Goal: Find specific page/section: Find specific page/section

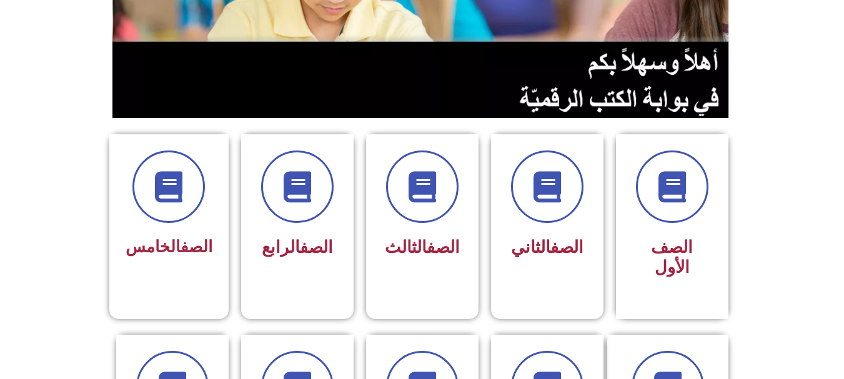
scroll to position [219, 0]
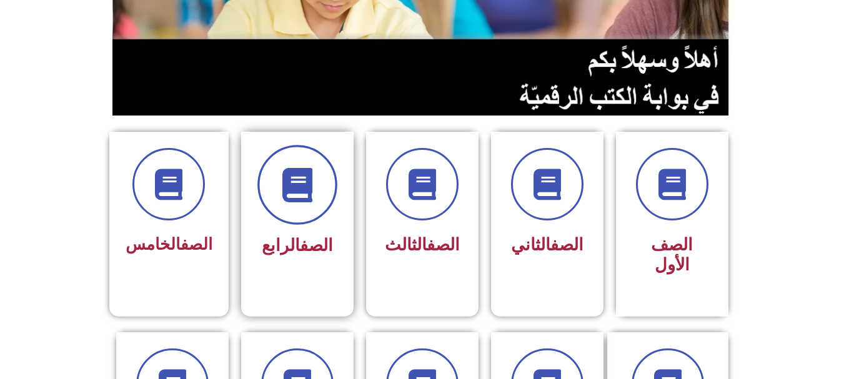
click at [286, 192] on icon at bounding box center [297, 185] width 34 height 34
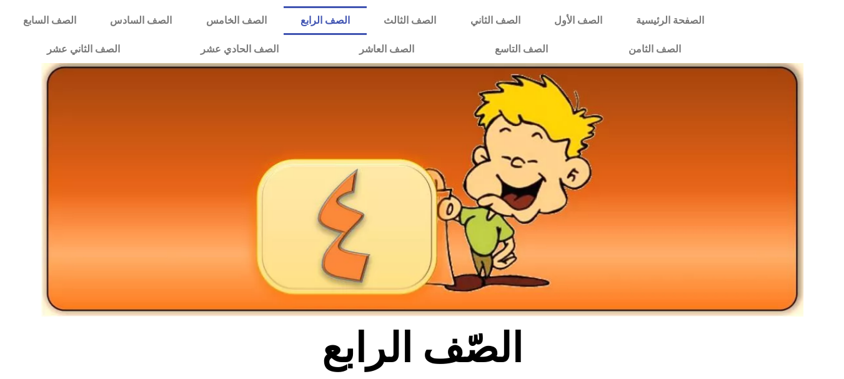
scroll to position [332, 0]
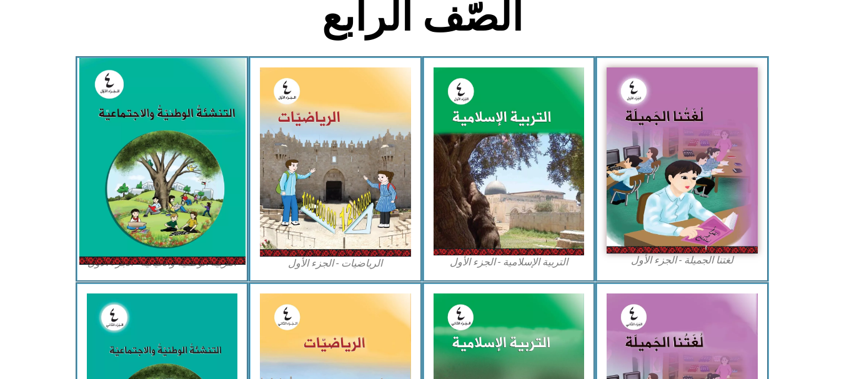
click at [215, 196] on img at bounding box center [162, 161] width 166 height 207
click at [195, 195] on img at bounding box center [162, 161] width 166 height 207
click at [192, 116] on img at bounding box center [162, 161] width 166 height 207
click at [187, 121] on img at bounding box center [162, 161] width 166 height 207
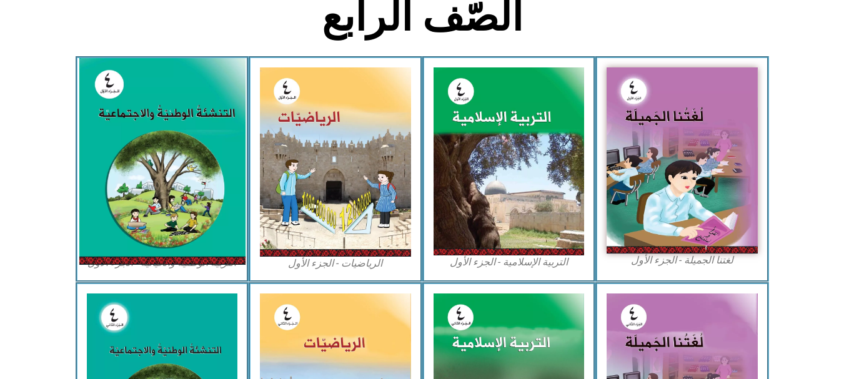
click at [133, 197] on img at bounding box center [162, 161] width 166 height 207
click at [182, 224] on img at bounding box center [162, 161] width 166 height 207
click at [207, 105] on img at bounding box center [162, 161] width 166 height 207
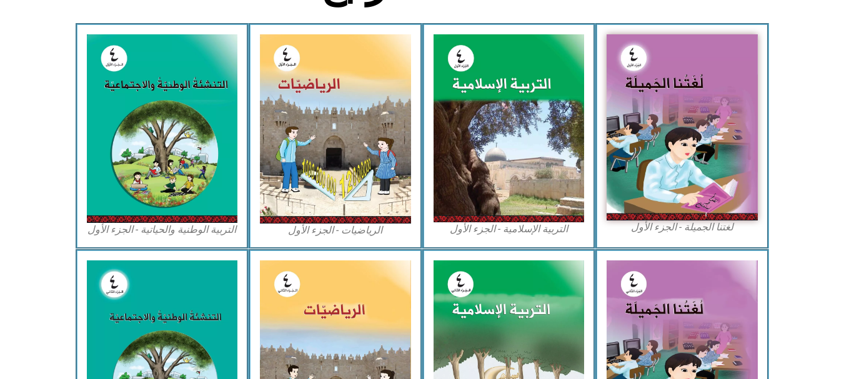
scroll to position [357, 0]
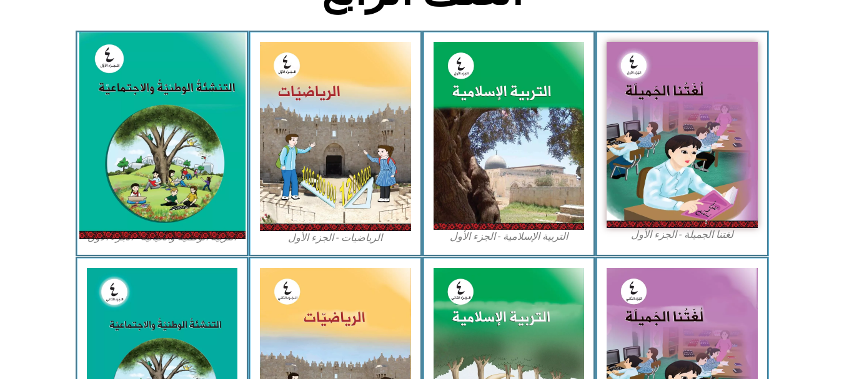
click at [203, 239] on img at bounding box center [162, 135] width 166 height 207
click at [202, 231] on img at bounding box center [162, 135] width 166 height 207
click at [191, 180] on img at bounding box center [162, 135] width 166 height 207
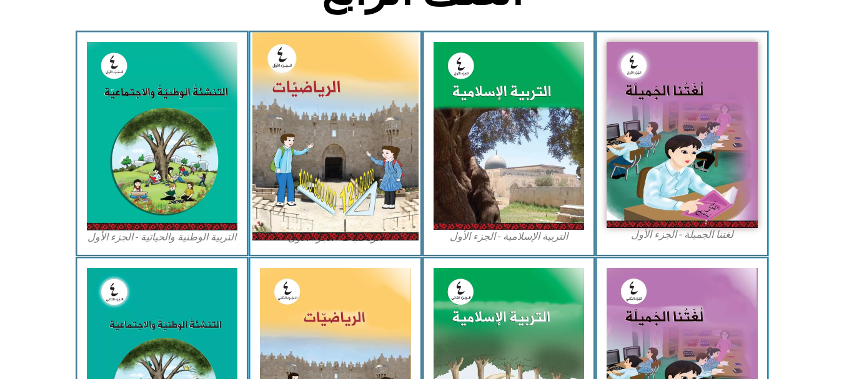
click at [336, 171] on img at bounding box center [335, 136] width 166 height 208
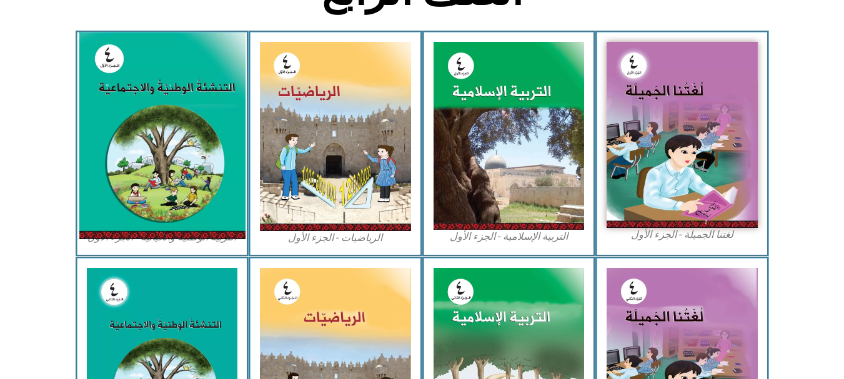
click at [112, 67] on img at bounding box center [162, 135] width 166 height 207
click at [112, 69] on img at bounding box center [162, 135] width 166 height 207
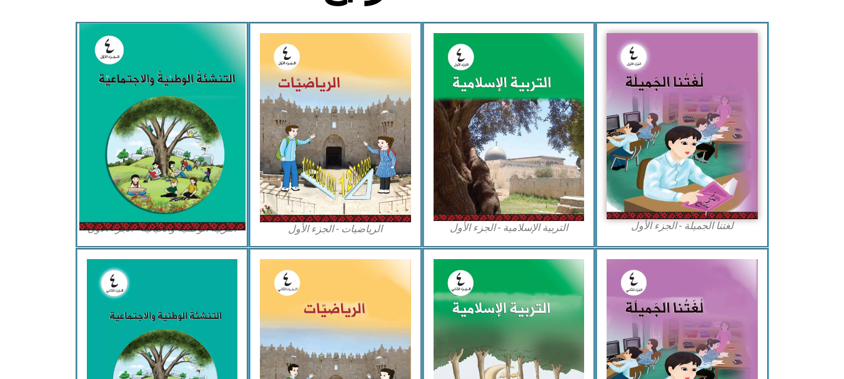
scroll to position [367, 0]
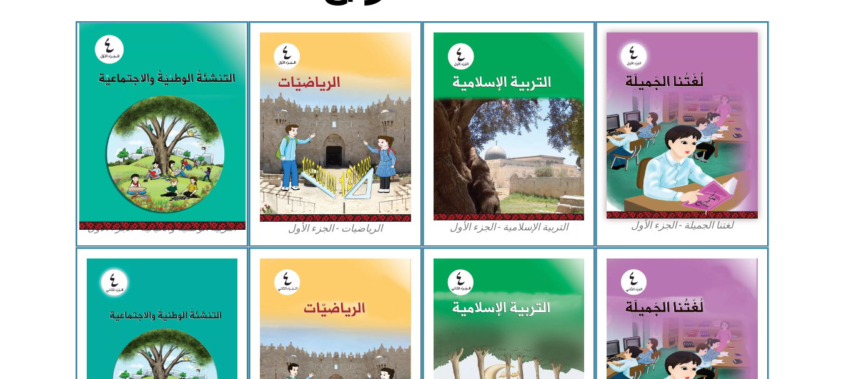
drag, startPoint x: 127, startPoint y: 69, endPoint x: 119, endPoint y: 139, distance: 70.4
click at [119, 139] on img at bounding box center [162, 126] width 166 height 207
click at [177, 176] on img at bounding box center [162, 126] width 166 height 207
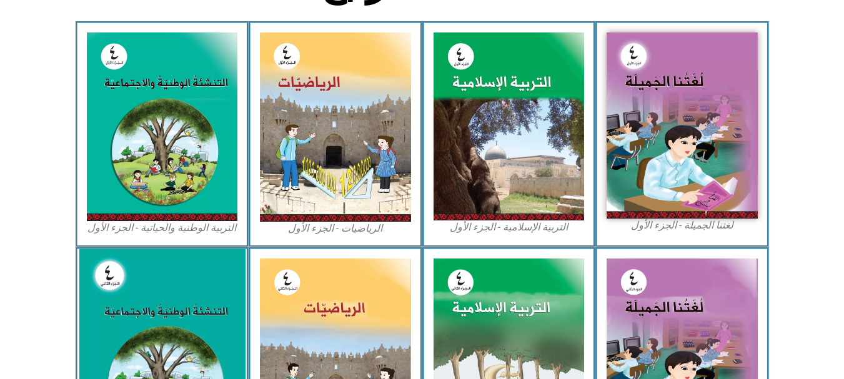
click at [156, 302] on img at bounding box center [162, 353] width 166 height 208
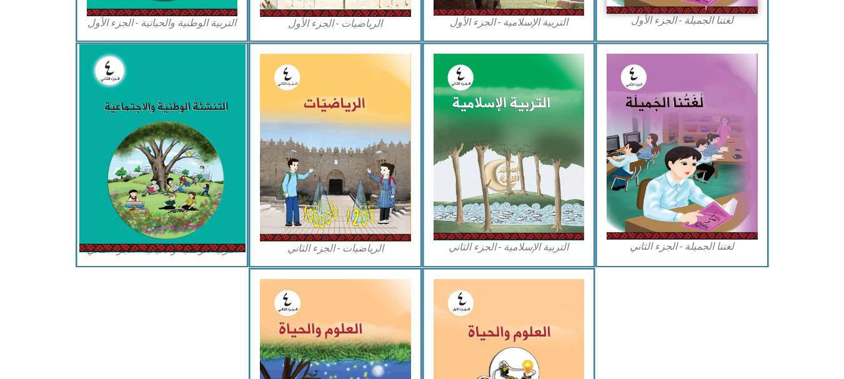
scroll to position [617, 0]
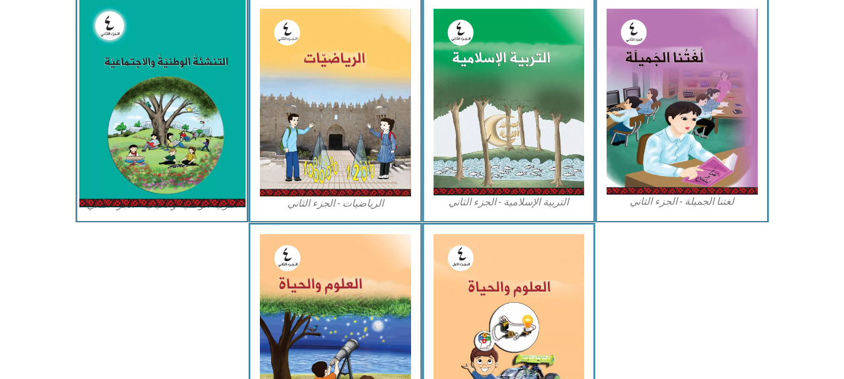
click at [164, 184] on img at bounding box center [162, 103] width 166 height 208
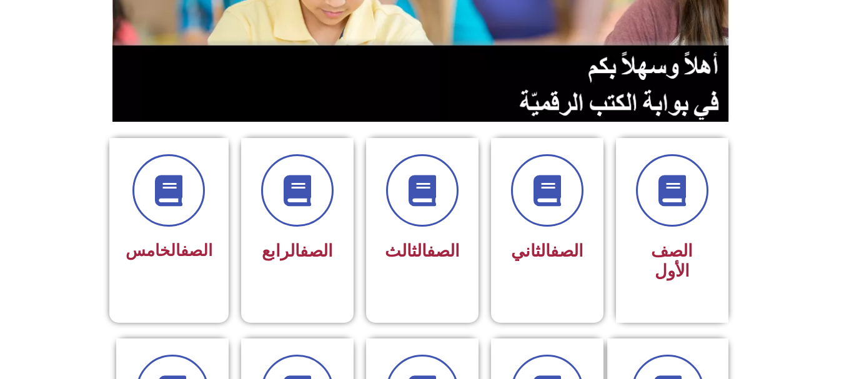
scroll to position [250, 0]
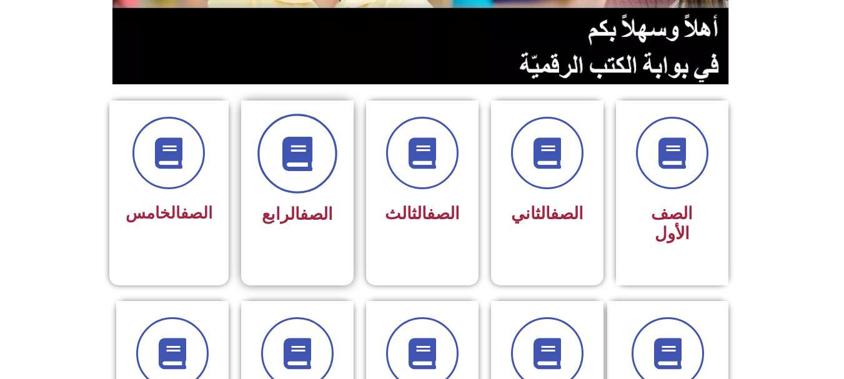
click at [278, 162] on span at bounding box center [297, 154] width 80 height 80
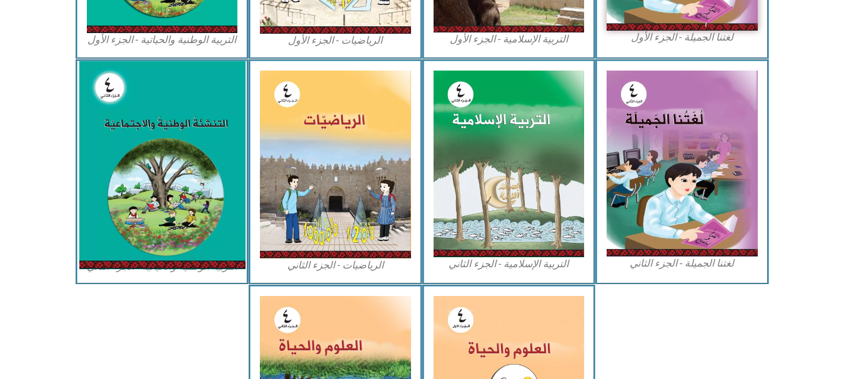
scroll to position [562, 0]
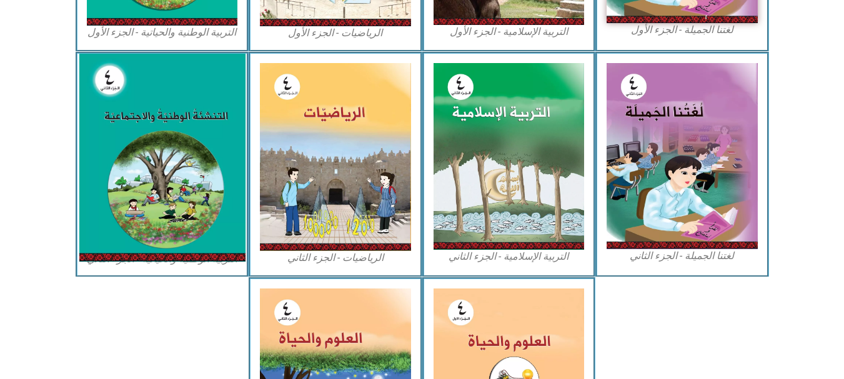
click at [184, 256] on img at bounding box center [162, 158] width 166 height 208
click at [195, 164] on img at bounding box center [162, 158] width 166 height 208
click at [109, 112] on img at bounding box center [162, 158] width 166 height 208
click at [136, 134] on img at bounding box center [162, 158] width 166 height 208
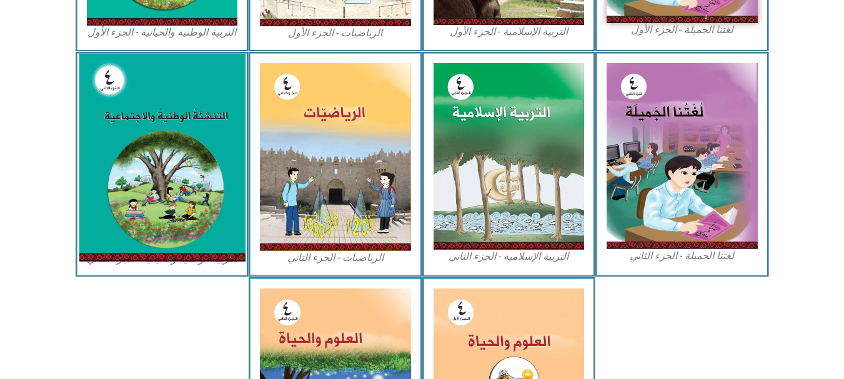
click at [146, 123] on img at bounding box center [162, 158] width 166 height 208
click at [121, 126] on img at bounding box center [162, 158] width 166 height 208
click at [150, 146] on img at bounding box center [162, 158] width 166 height 208
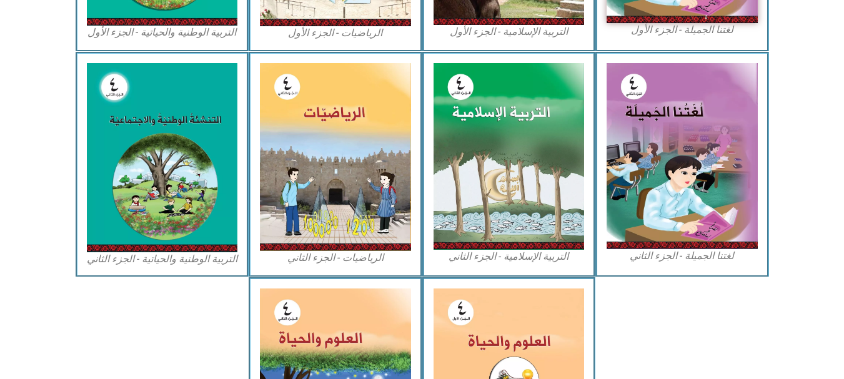
drag, startPoint x: 99, startPoint y: 269, endPoint x: 75, endPoint y: 307, distance: 45.8
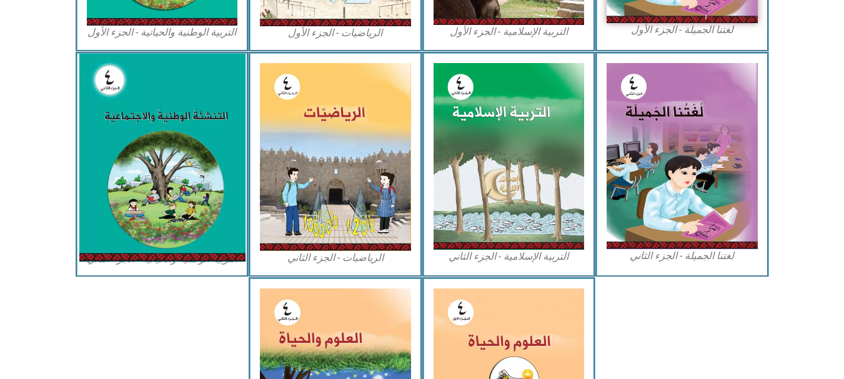
click at [126, 233] on img at bounding box center [162, 158] width 166 height 208
